Goal: Information Seeking & Learning: Learn about a topic

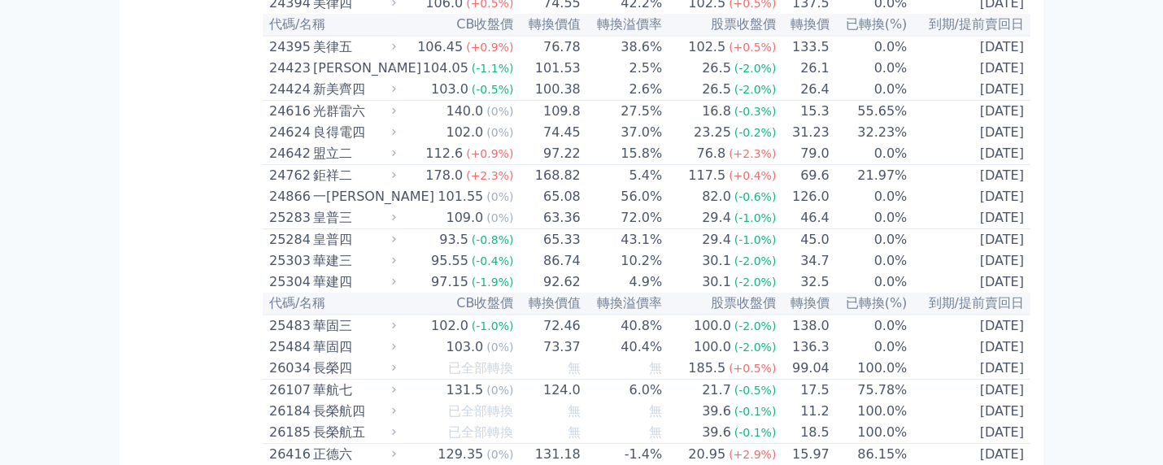
scroll to position [1517, 0]
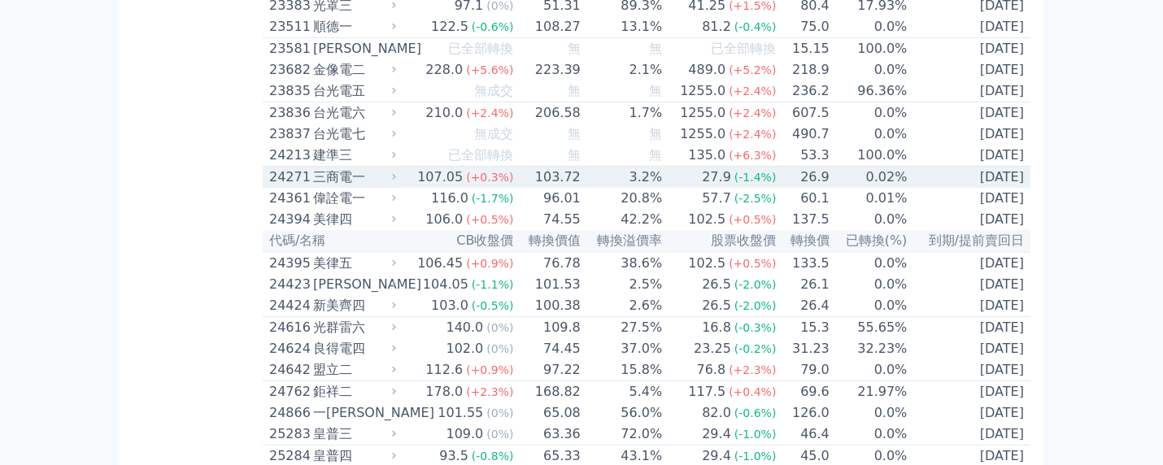
scroll to position [1301, 0]
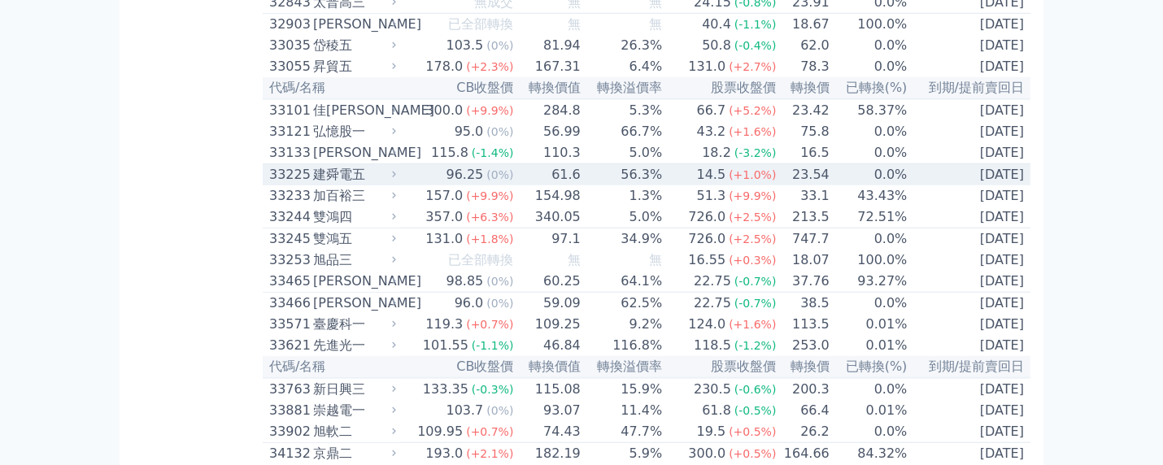
scroll to position [2818, 0]
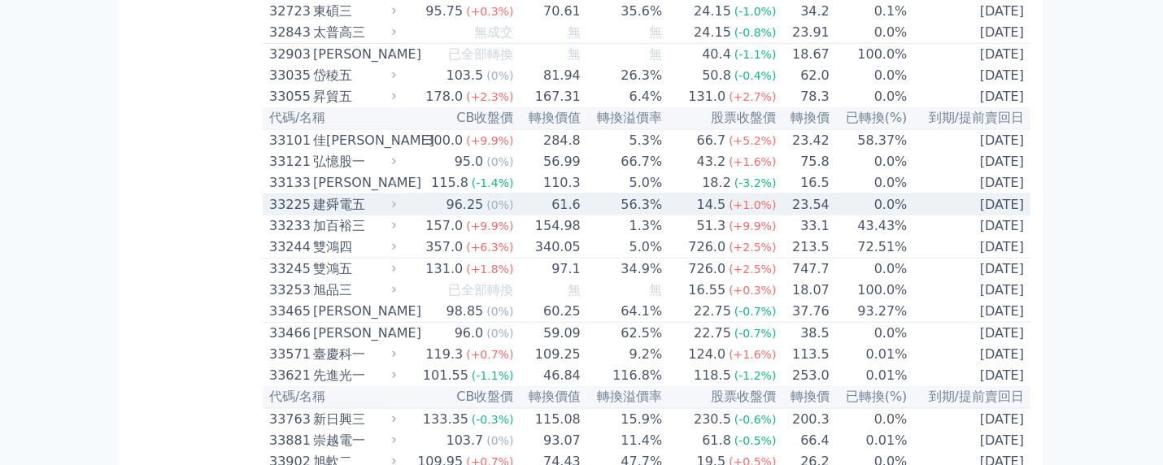
click at [731, 211] on span "(+1.0%)" at bounding box center [751, 204] width 47 height 13
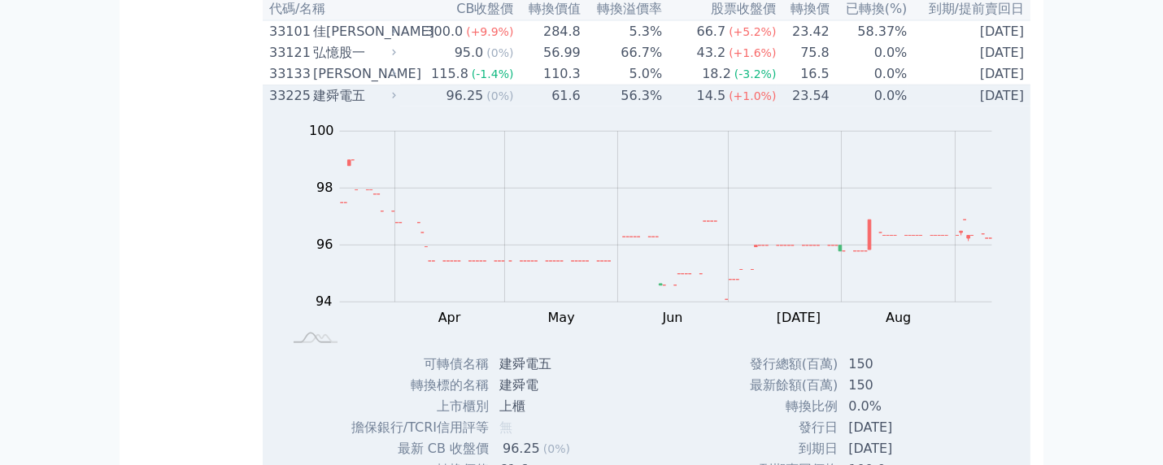
scroll to position [3035, 0]
